Goal: Obtain resource: Download file/media

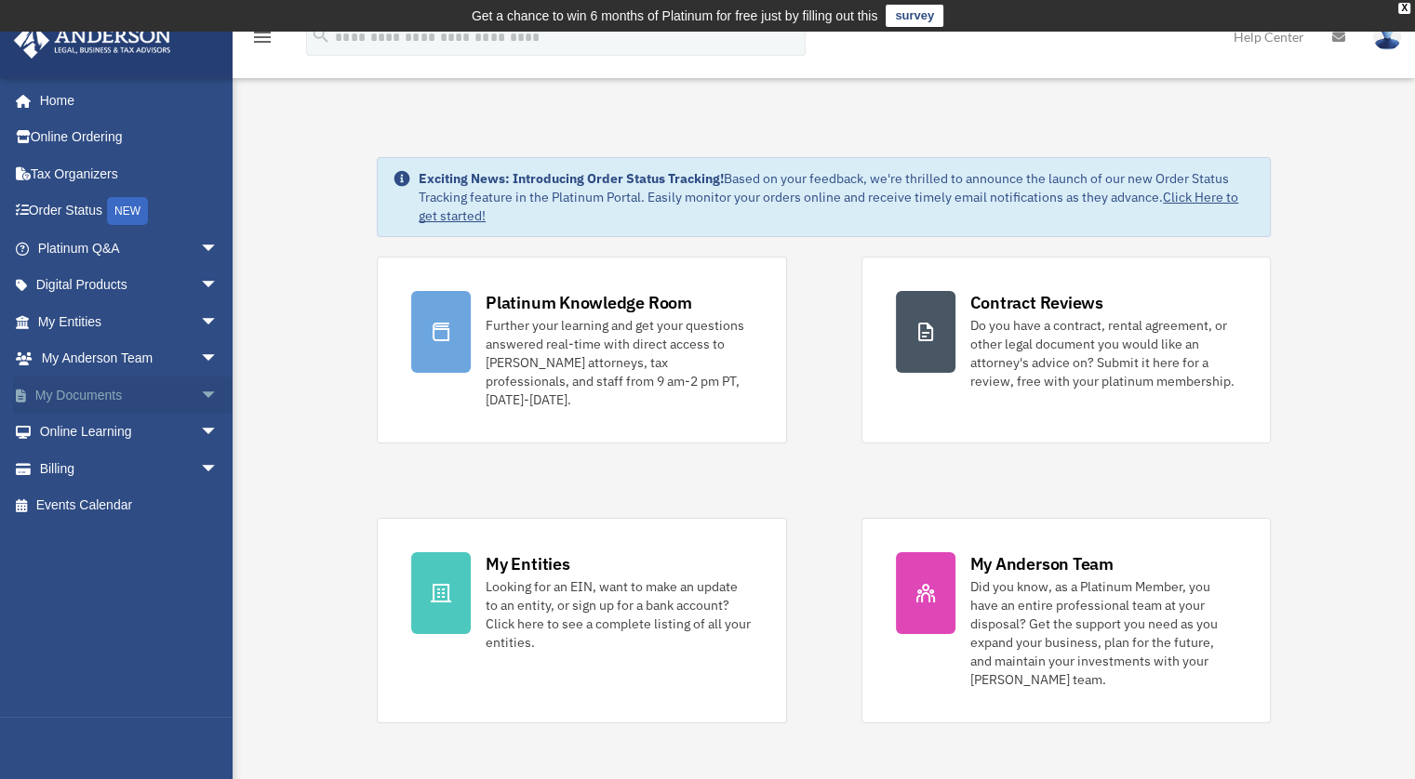
click at [104, 401] on link "My Documents arrow_drop_down" at bounding box center [129, 395] width 233 height 37
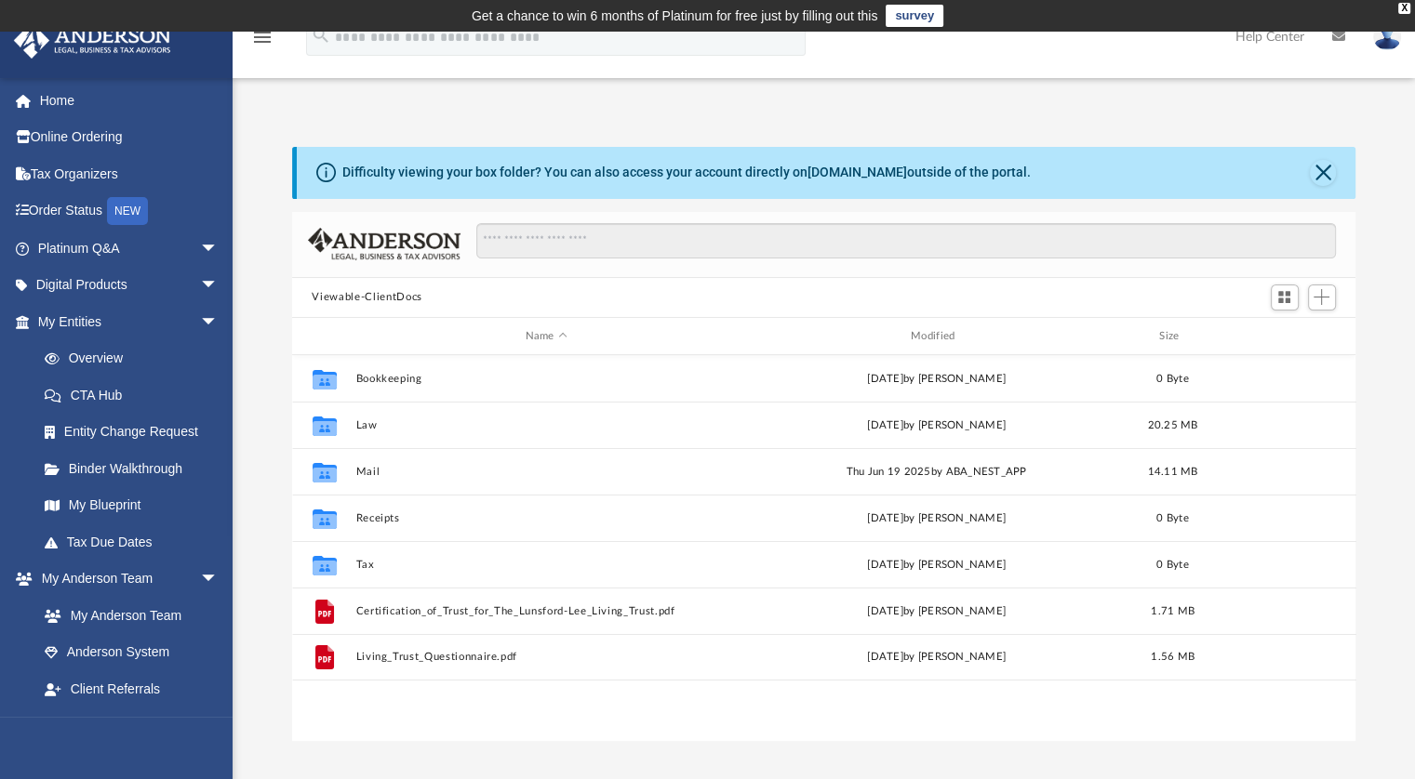
scroll to position [408, 1049]
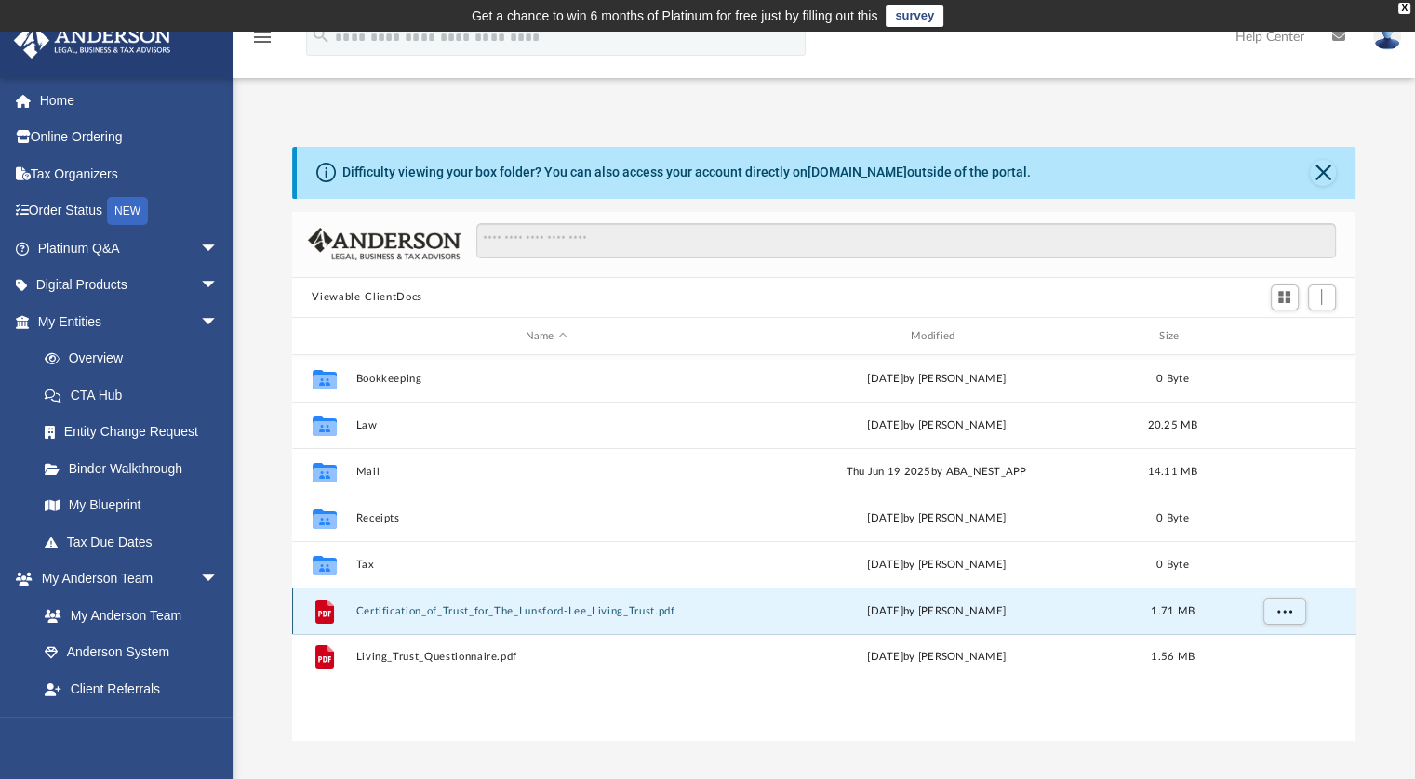
click at [437, 613] on button "Certification_of_Trust_for_The_Lunsford-Lee_Living_Trust.pdf" at bounding box center [545, 612] width 381 height 12
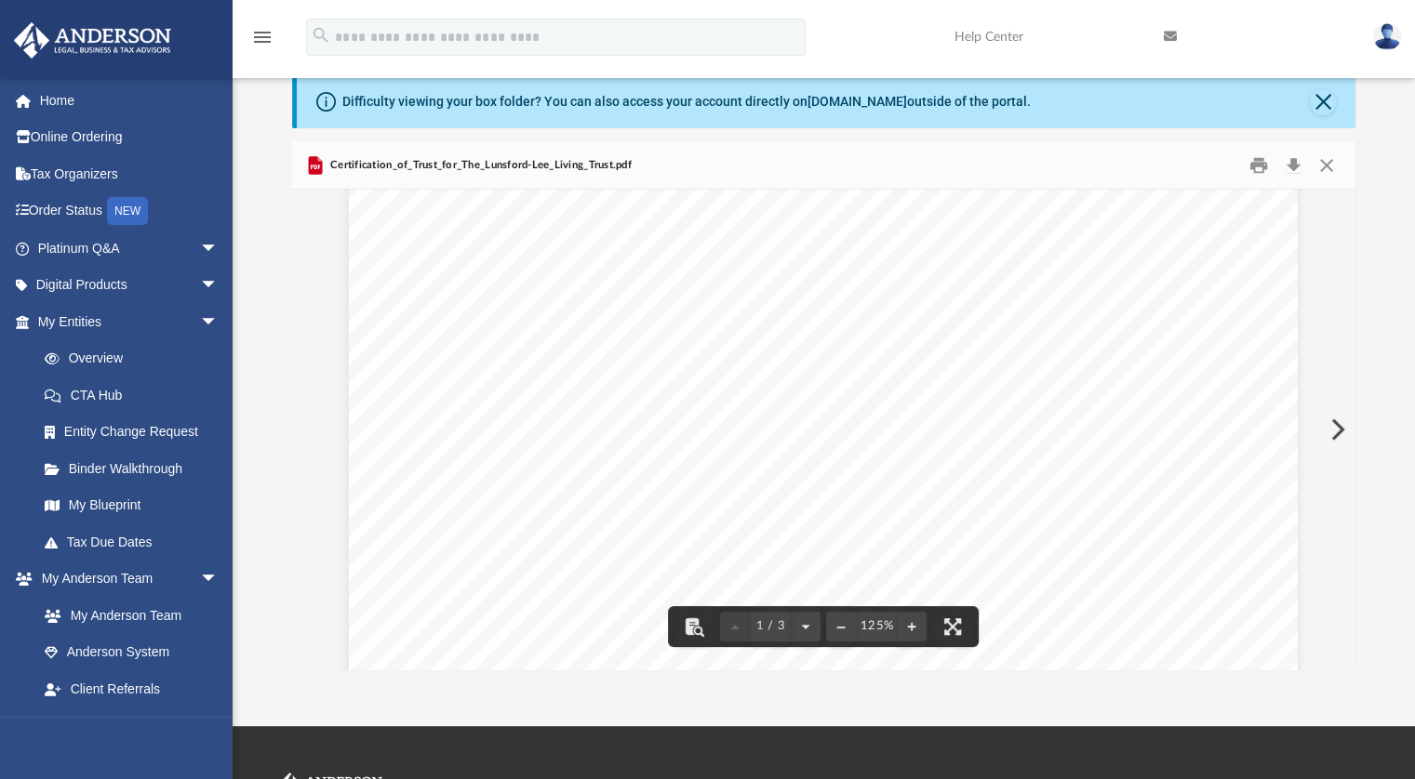
scroll to position [186, 0]
drag, startPoint x: 924, startPoint y: 498, endPoint x: 1064, endPoint y: 478, distance: 141.8
click at [1064, 478] on div "Gertification of Trust for The [PERSON_NAME] Living Trust This document may als…" at bounding box center [823, 632] width 949 height 1228
click at [830, 483] on span "currently" at bounding box center [852, 482] width 68 height 18
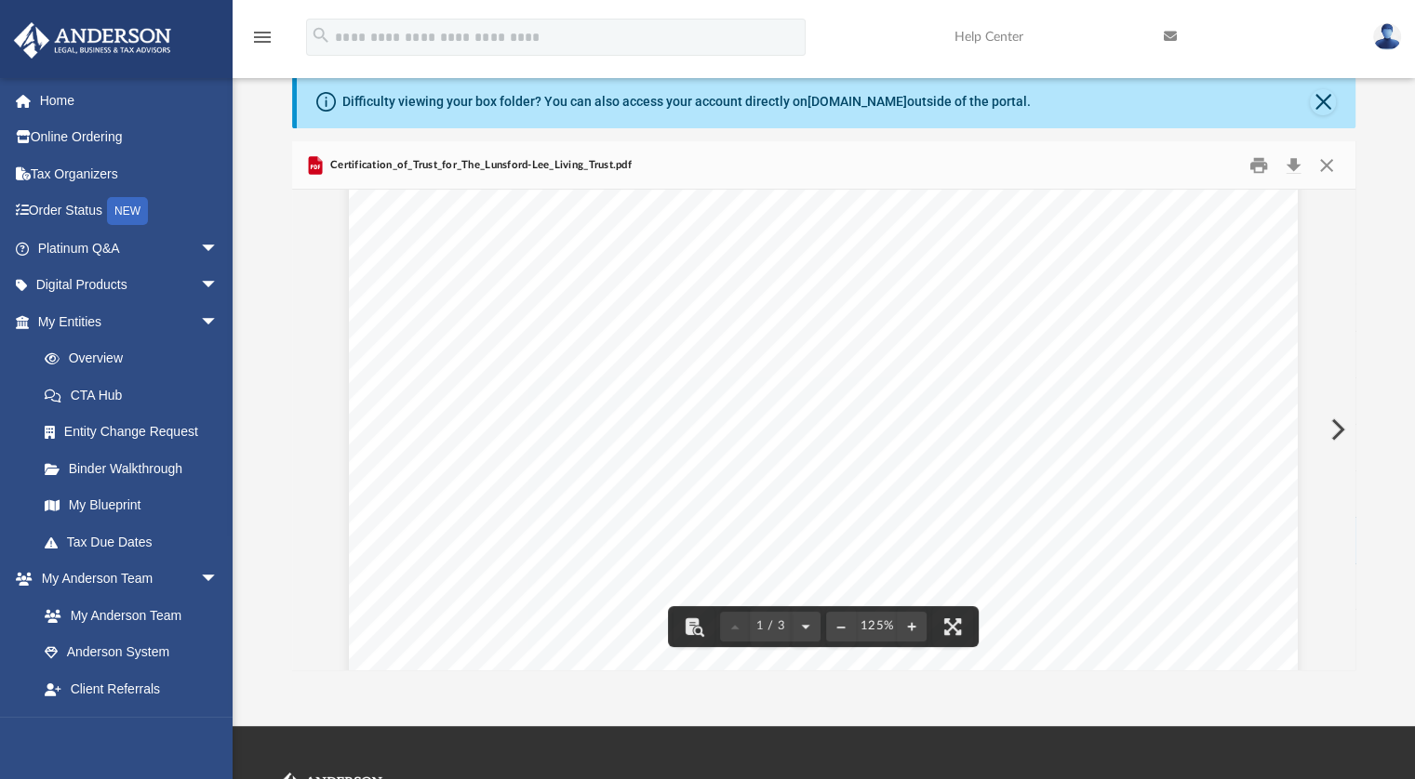
drag, startPoint x: 779, startPoint y: 390, endPoint x: 704, endPoint y: 369, distance: 78.1
click at [704, 369] on div "Gertification of Trust for The [PERSON_NAME] Living Trust This document may als…" at bounding box center [823, 353] width 949 height 1228
drag, startPoint x: 781, startPoint y: 386, endPoint x: 708, endPoint y: 375, distance: 74.3
click at [684, 366] on div "Gertification of Trust for The [PERSON_NAME] Living Trust This document may als…" at bounding box center [823, 353] width 949 height 1228
drag, startPoint x: 778, startPoint y: 396, endPoint x: 664, endPoint y: 364, distance: 118.1
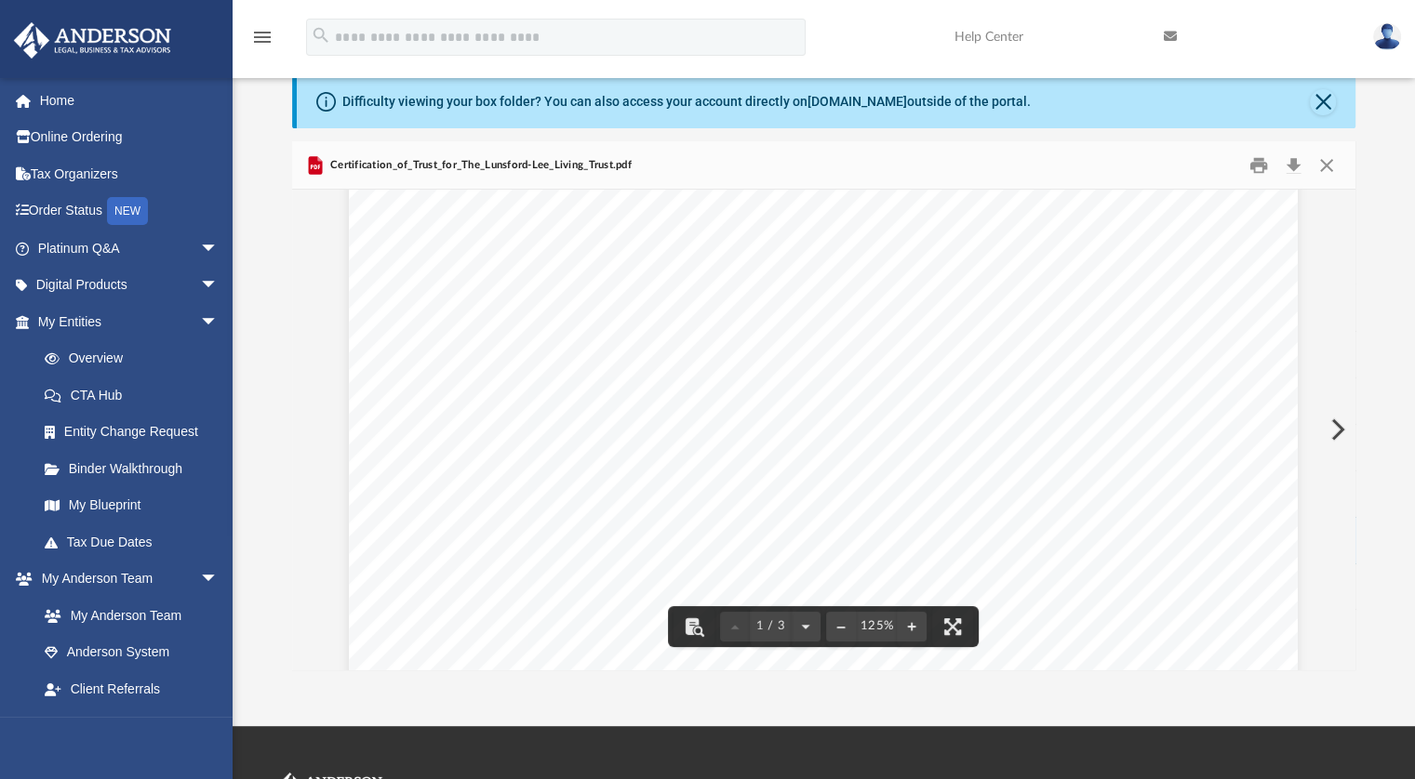
click at [664, 364] on div "Gertification of Trust for The [PERSON_NAME] Living Trust This document may als…" at bounding box center [823, 353] width 949 height 1228
drag, startPoint x: 756, startPoint y: 393, endPoint x: 666, endPoint y: 360, distance: 95.9
click at [669, 360] on div "Gertification of Trust for The [PERSON_NAME] Living Trust This document may als…" at bounding box center [823, 353] width 949 height 1228
drag, startPoint x: 600, startPoint y: 325, endPoint x: 713, endPoint y: 367, distance: 121.3
click at [707, 364] on div "Gertification of Trust for The [PERSON_NAME] Living Trust This document may als…" at bounding box center [823, 353] width 949 height 1228
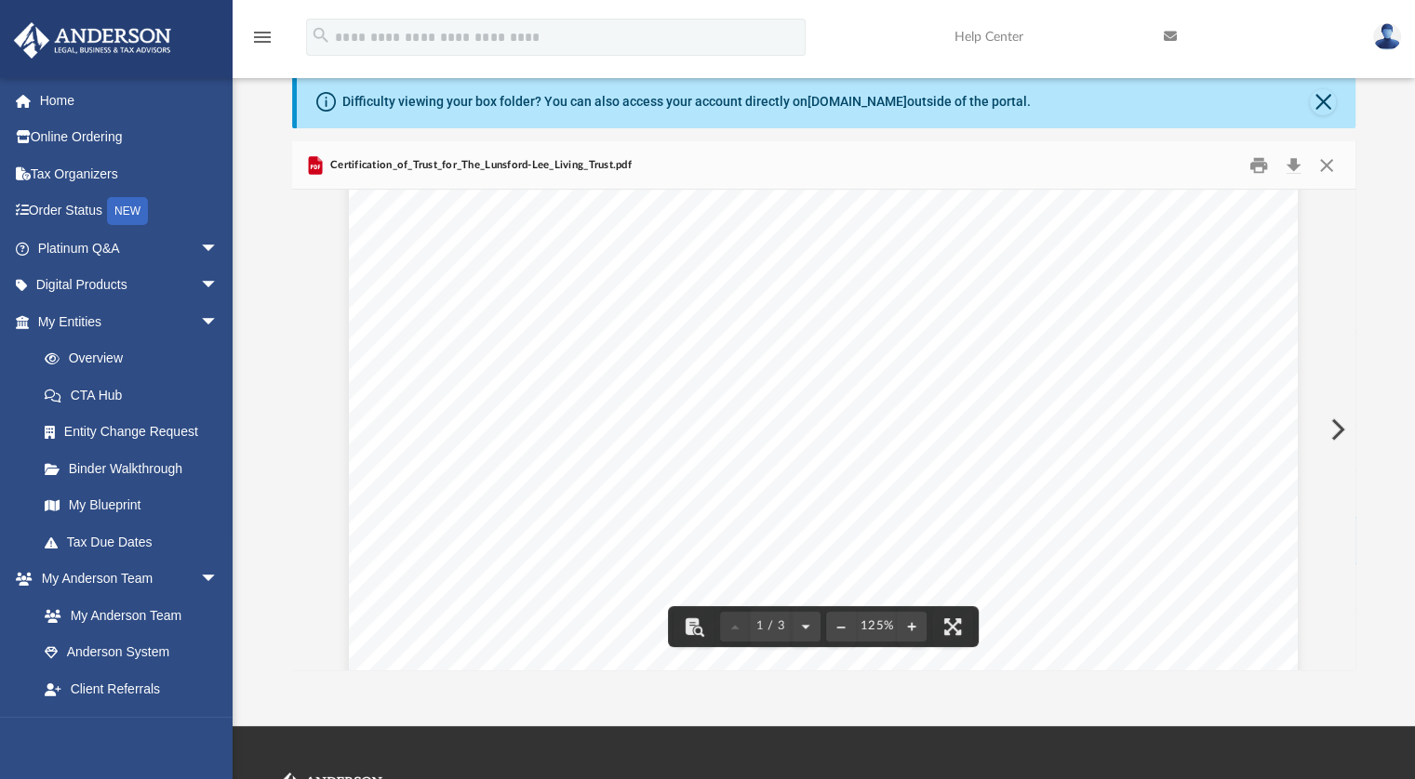
drag, startPoint x: 752, startPoint y: 392, endPoint x: 630, endPoint y: 345, distance: 130.4
click at [633, 345] on div "Gertification of Trust for The [PERSON_NAME] Living Trust This document may als…" at bounding box center [823, 353] width 949 height 1228
drag, startPoint x: 597, startPoint y: 332, endPoint x: 644, endPoint y: 308, distance: 52.4
click at [690, 365] on div "Gertification of Trust for The [PERSON_NAME] Living Trust This document may als…" at bounding box center [823, 353] width 949 height 1228
drag, startPoint x: 622, startPoint y: 282, endPoint x: 749, endPoint y: 387, distance: 164.5
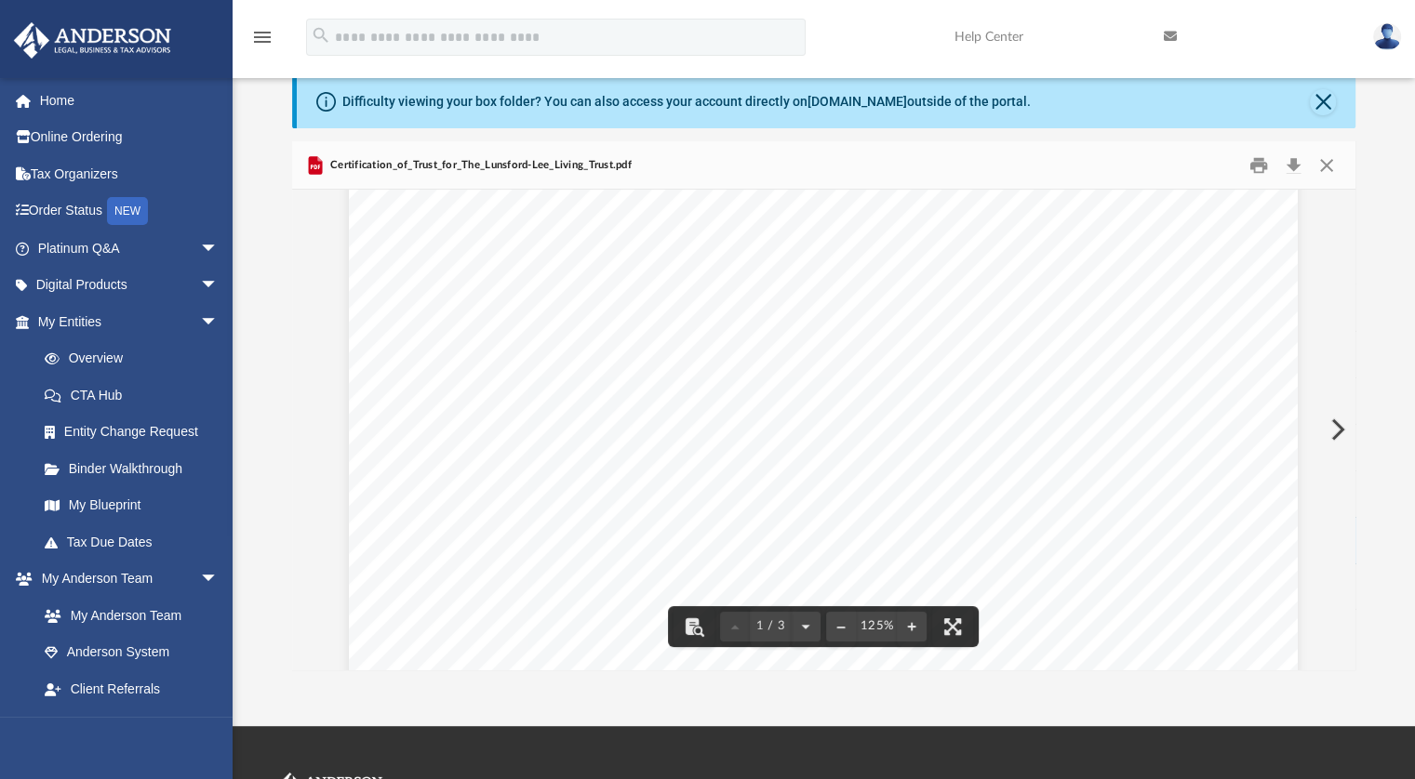
click at [749, 387] on div "Gertification of Trust for The [PERSON_NAME] Living Trust This document may als…" at bounding box center [823, 353] width 949 height 1228
